Goal: Find specific page/section: Find specific page/section

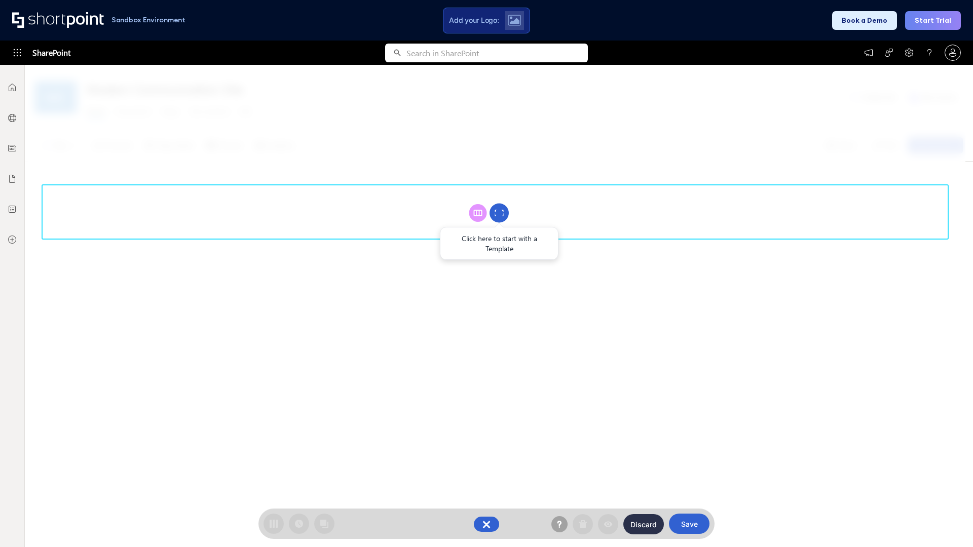
click at [499, 213] on circle at bounding box center [499, 213] width 19 height 19
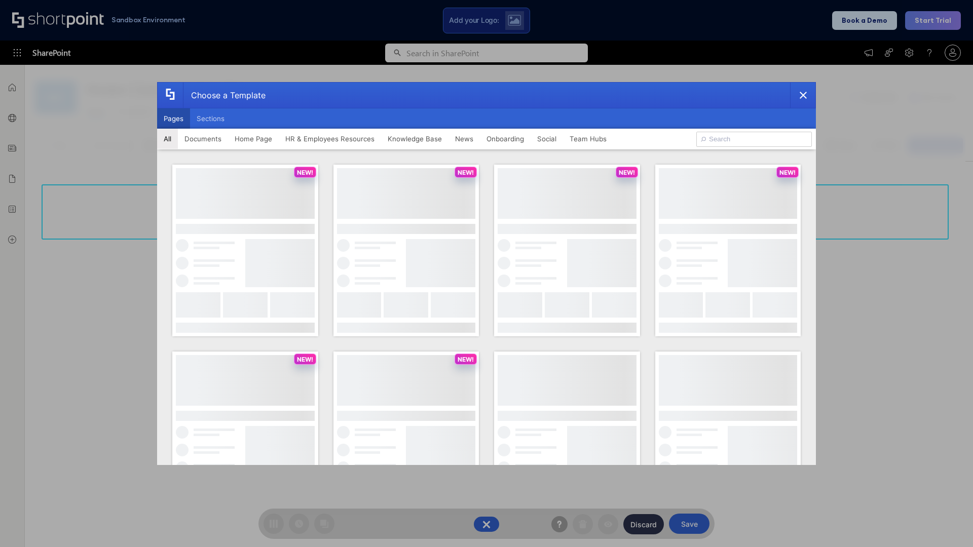
click at [173, 119] on button "Pages" at bounding box center [173, 118] width 33 height 20
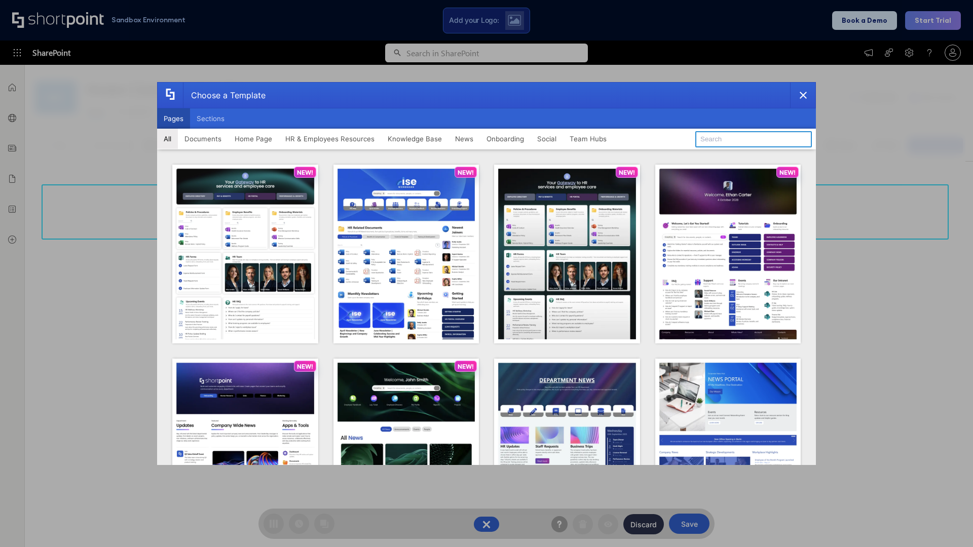
type input "Documents 1"
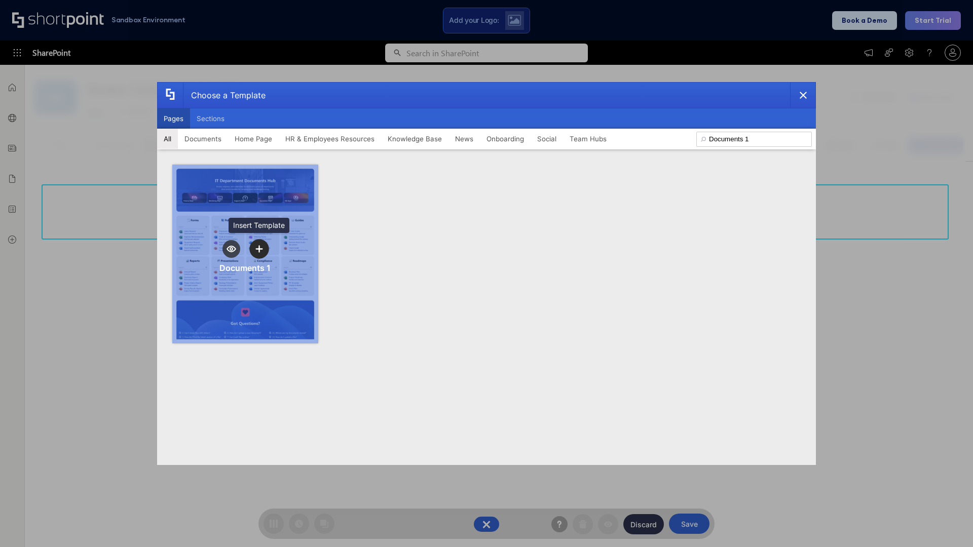
click at [259, 249] on icon "template selector" at bounding box center [258, 248] width 7 height 7
